Goal: Transaction & Acquisition: Purchase product/service

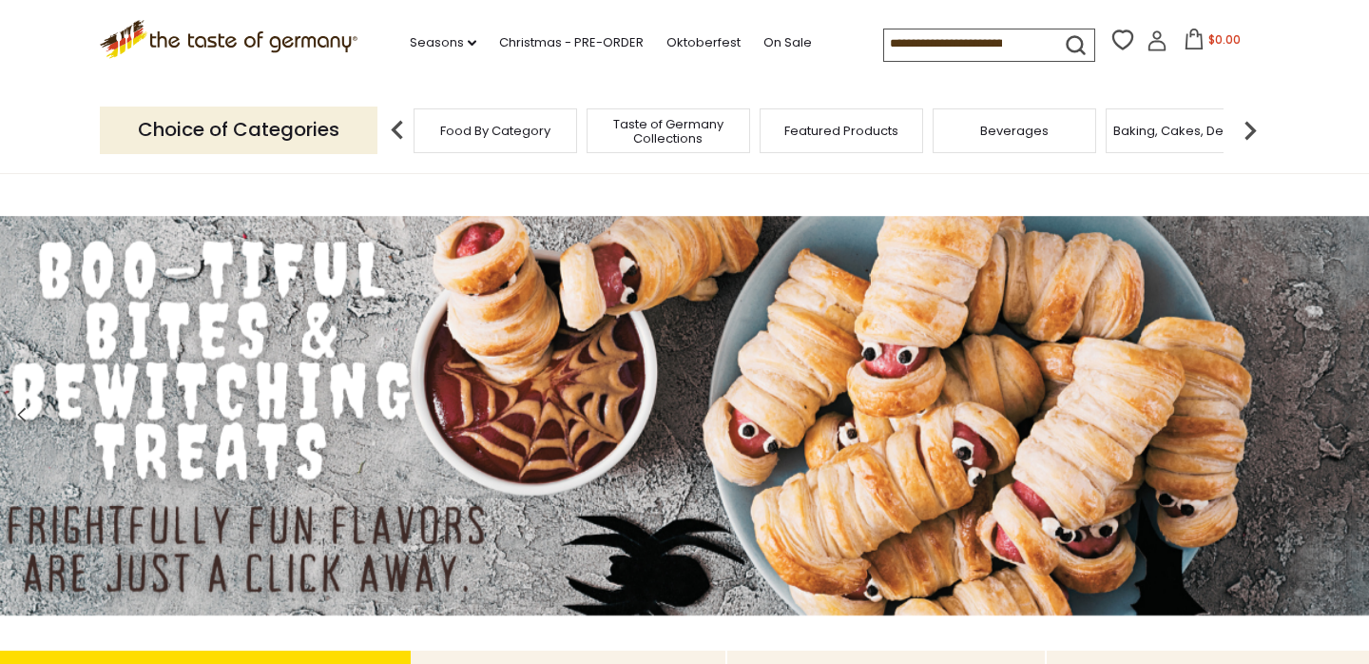
click at [920, 45] on input at bounding box center [964, 42] width 161 height 27
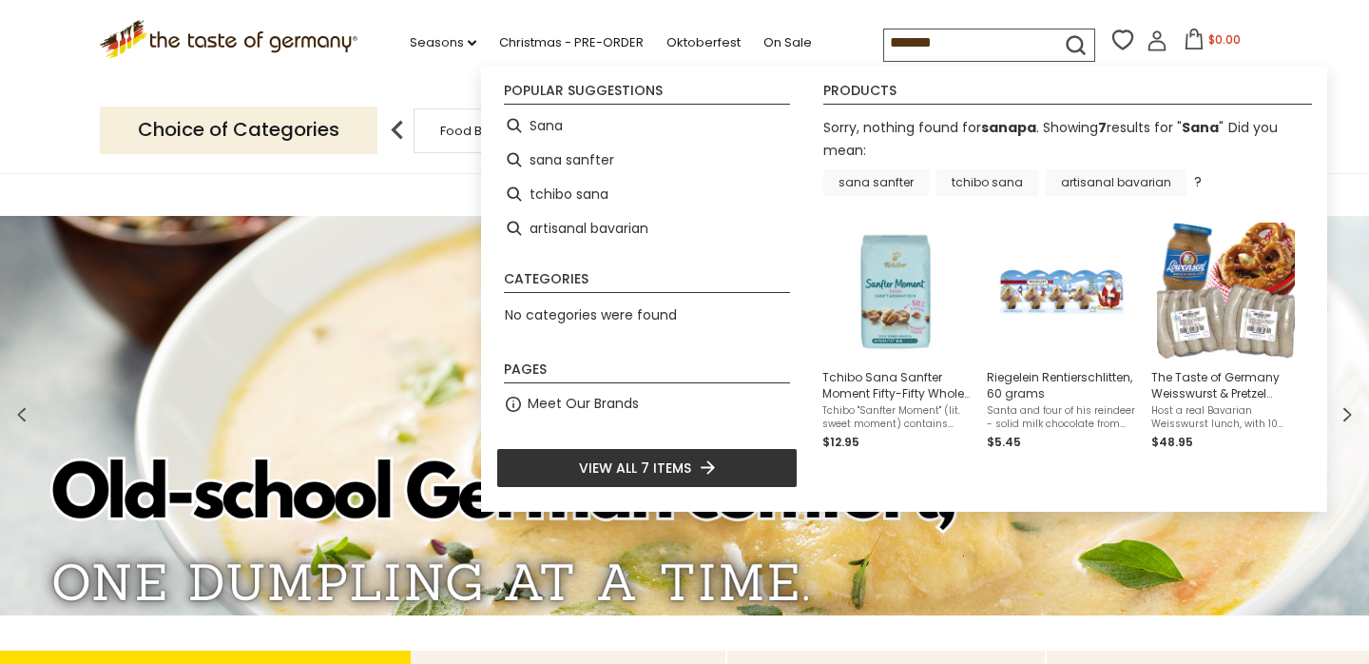
type input "********"
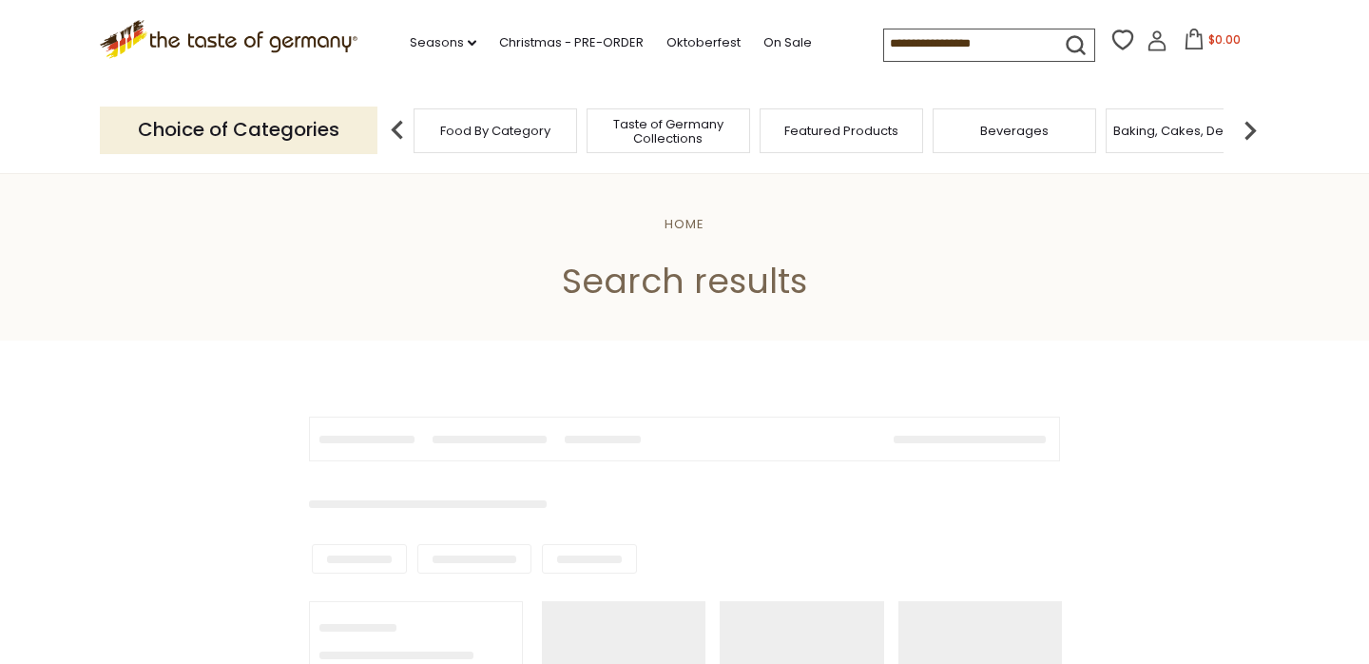
type input "********"
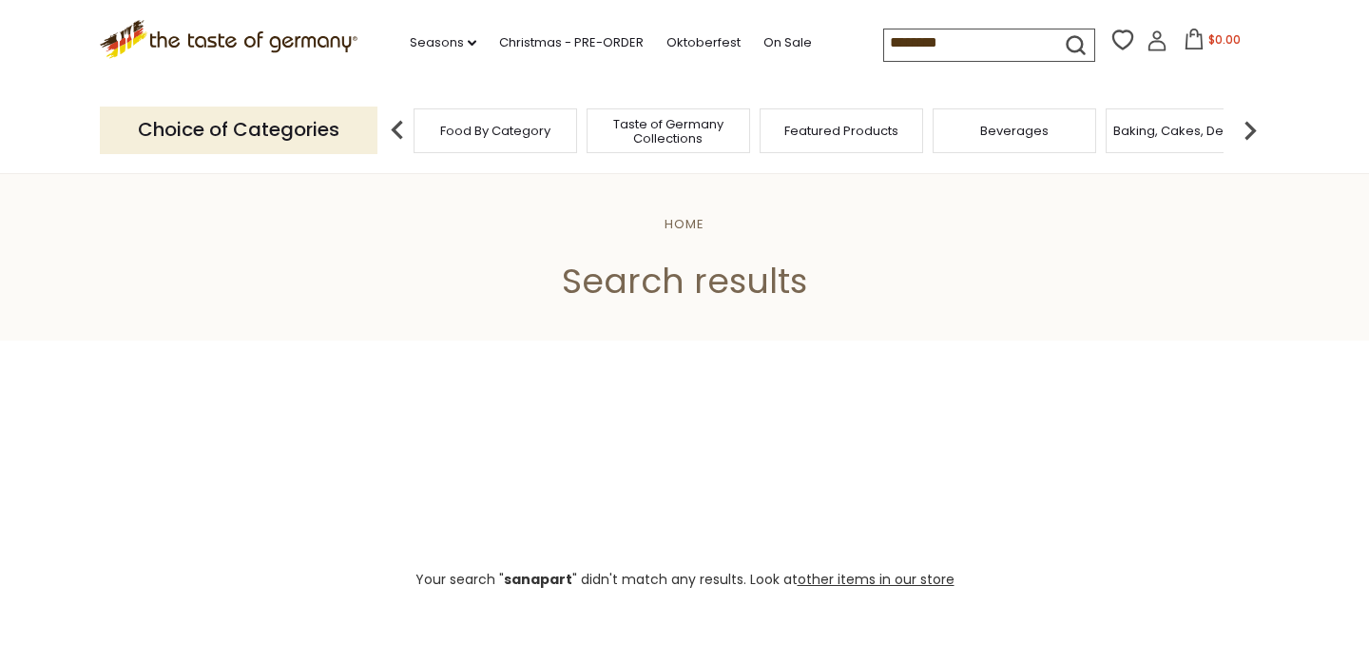
click at [514, 133] on span "Food By Category" at bounding box center [495, 131] width 110 height 14
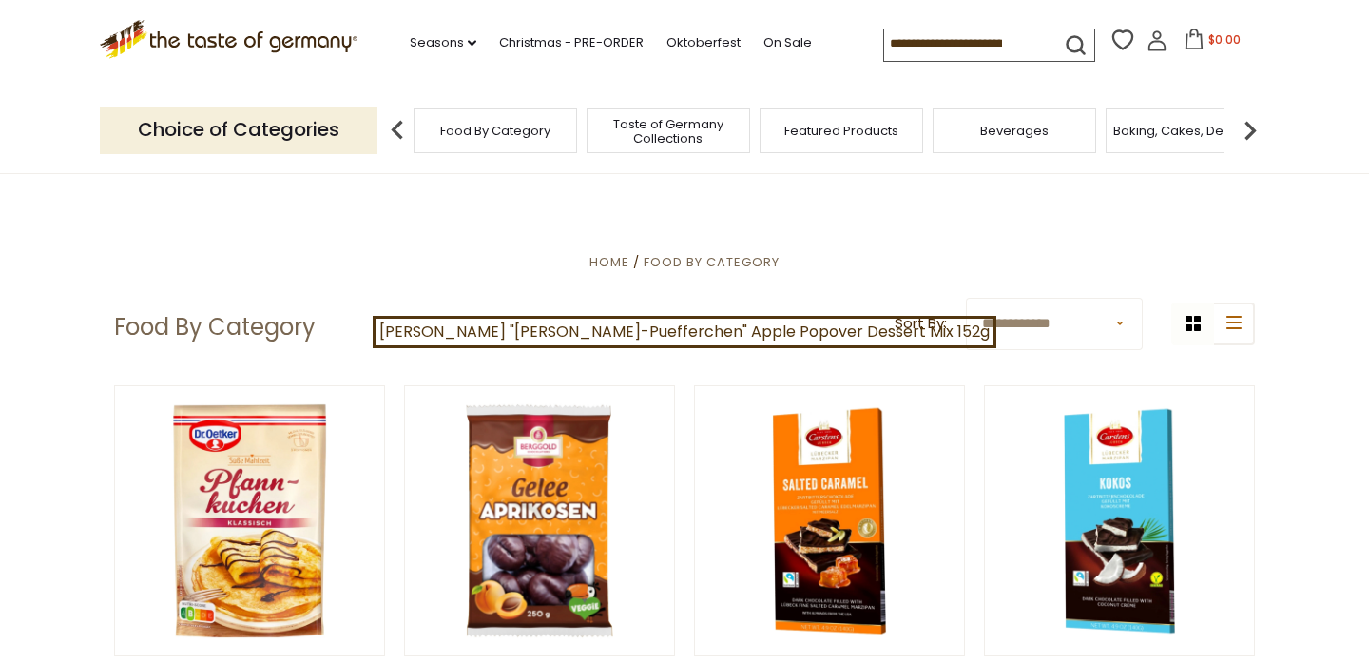
click at [1184, 137] on span "Baking, Cakes, Desserts" at bounding box center [1187, 131] width 147 height 14
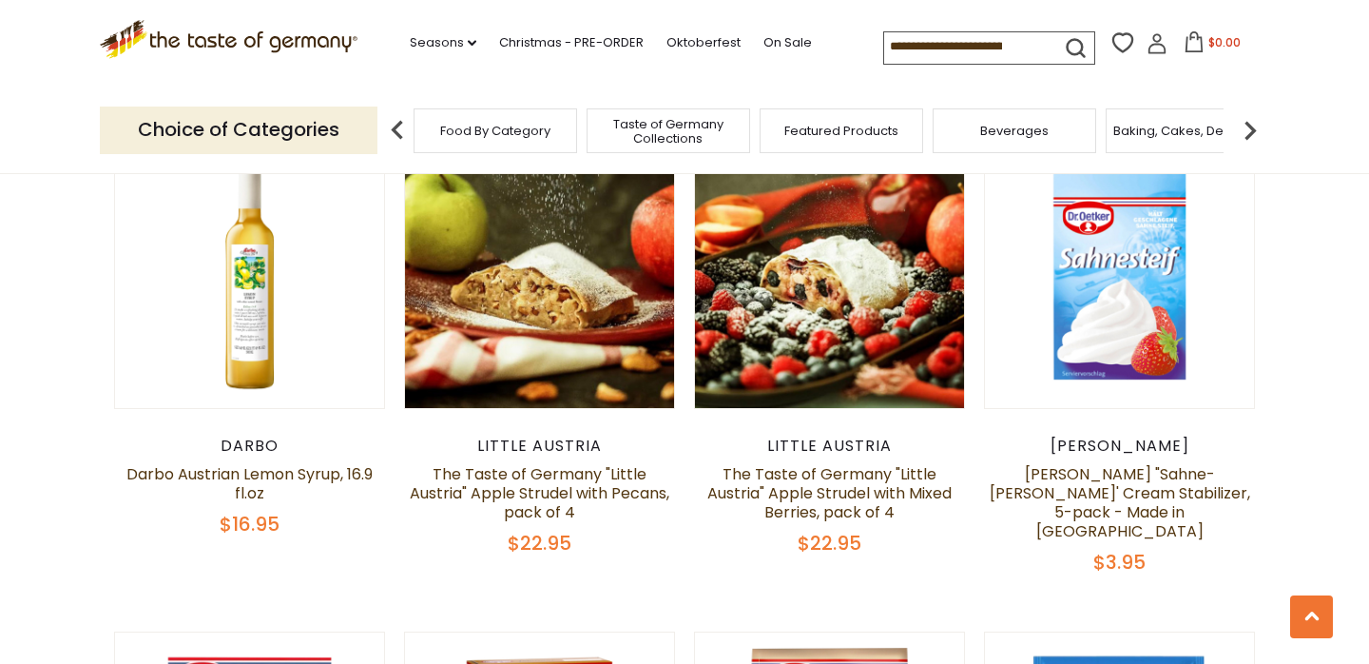
scroll to position [2947, 0]
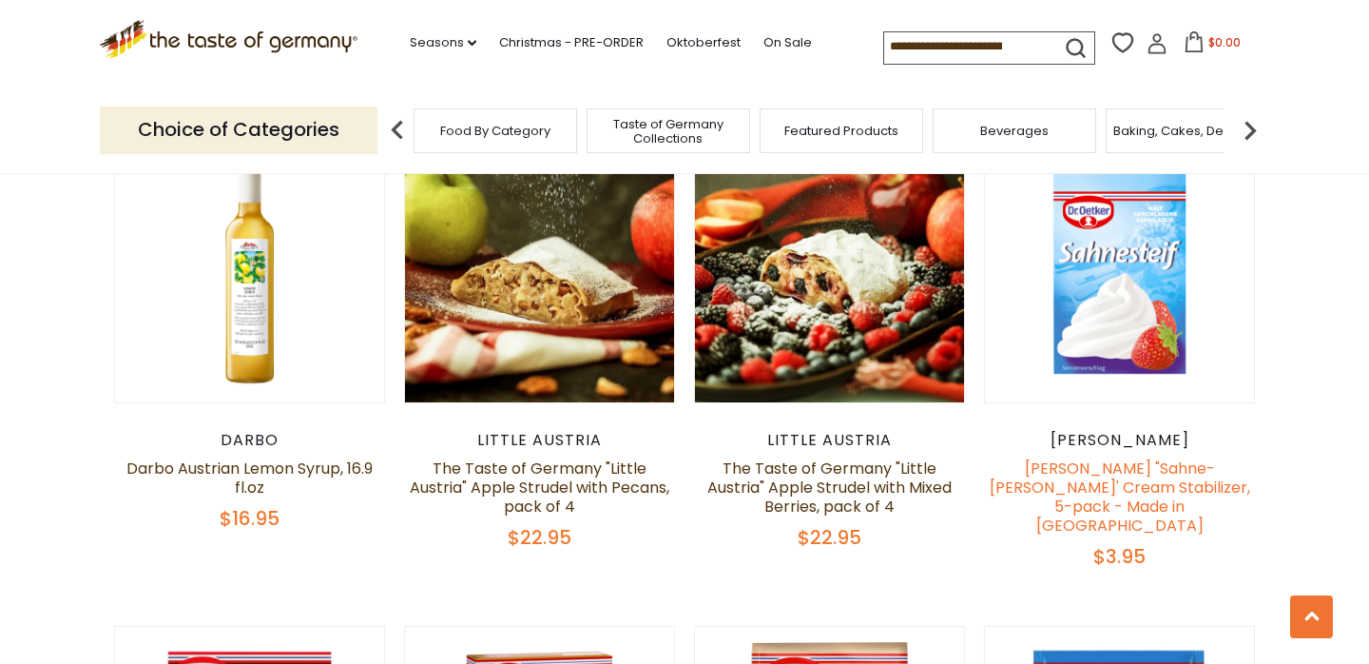
click at [1103, 457] on link "[PERSON_NAME] "Sahne-[PERSON_NAME]' Cream Stabilizer, 5-pack - Made in [GEOGRAP…" at bounding box center [1120, 496] width 261 height 79
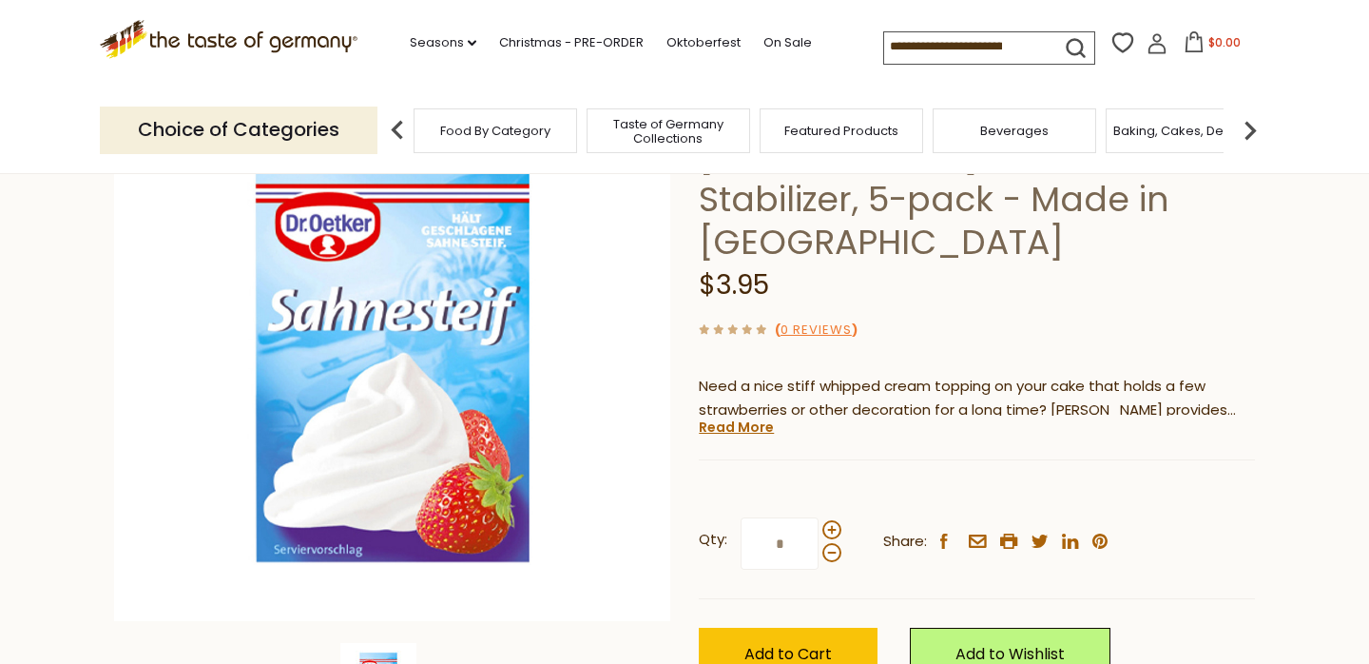
scroll to position [213, 0]
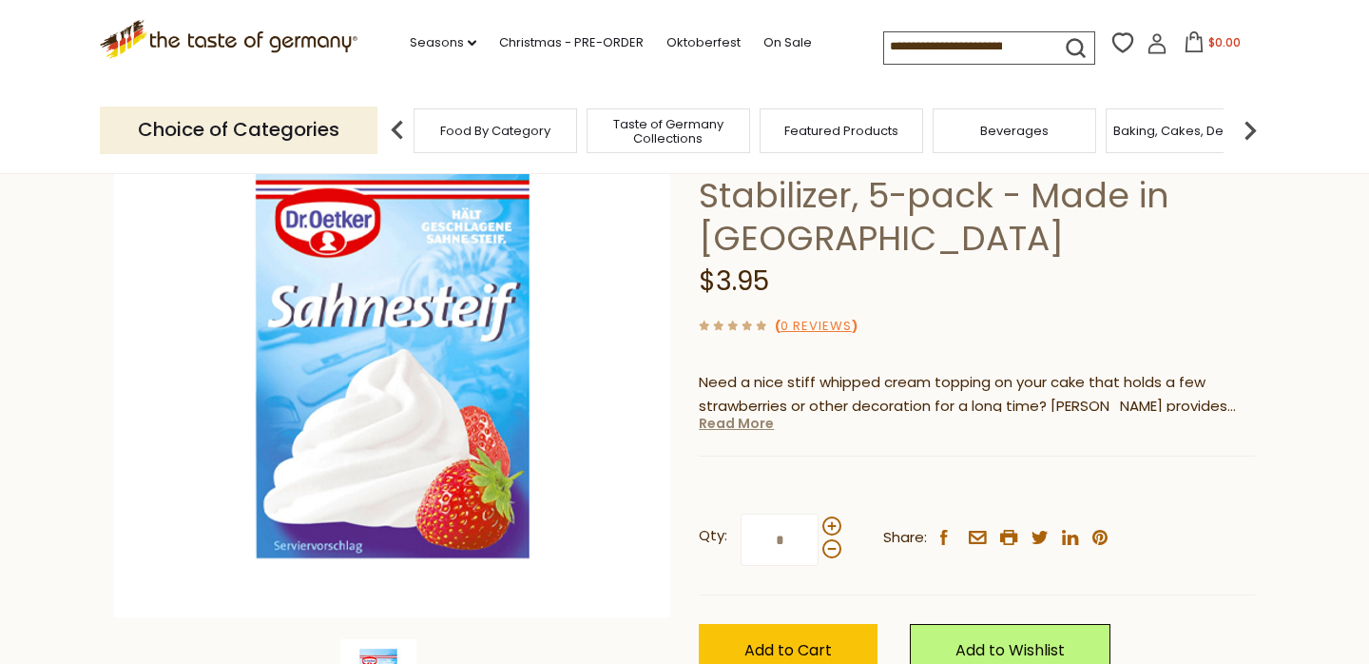
click at [728, 414] on link "Read More" at bounding box center [736, 423] width 75 height 19
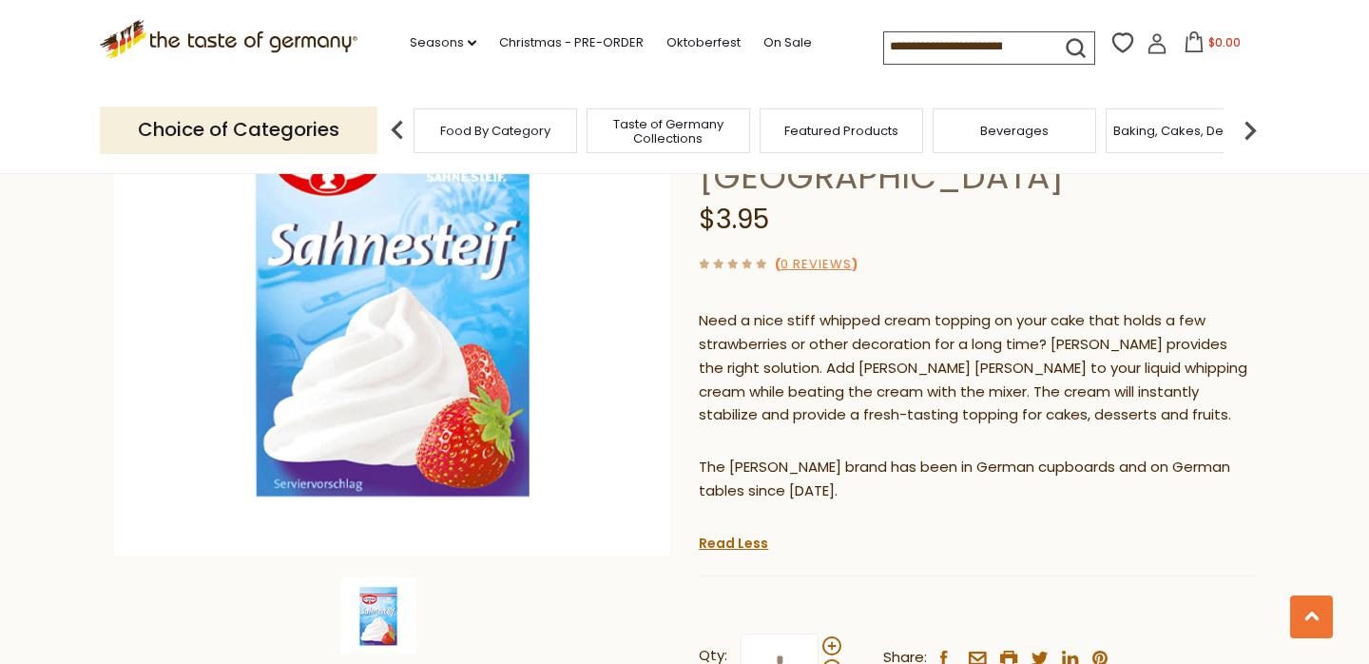
scroll to position [0, 0]
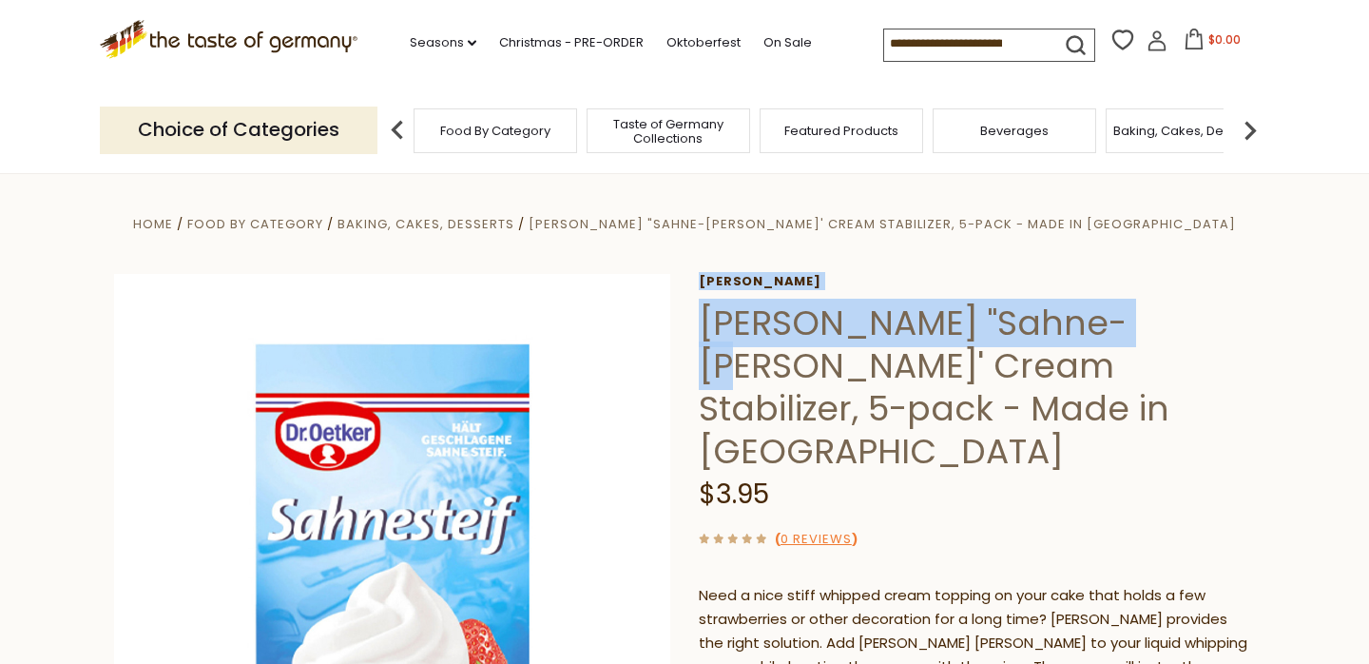
drag, startPoint x: 1086, startPoint y: 320, endPoint x: 695, endPoint y: 324, distance: 390.9
click at [694, 323] on div "Home Food By Category Baking, Cakes, Desserts Dr. Oetker "Sahne-Steif' Cream St…" at bounding box center [685, 663] width 1170 height 902
copy div "Dr. Oetker Dr. Oetker "Sahne-Steif"
